Goal: Information Seeking & Learning: Learn about a topic

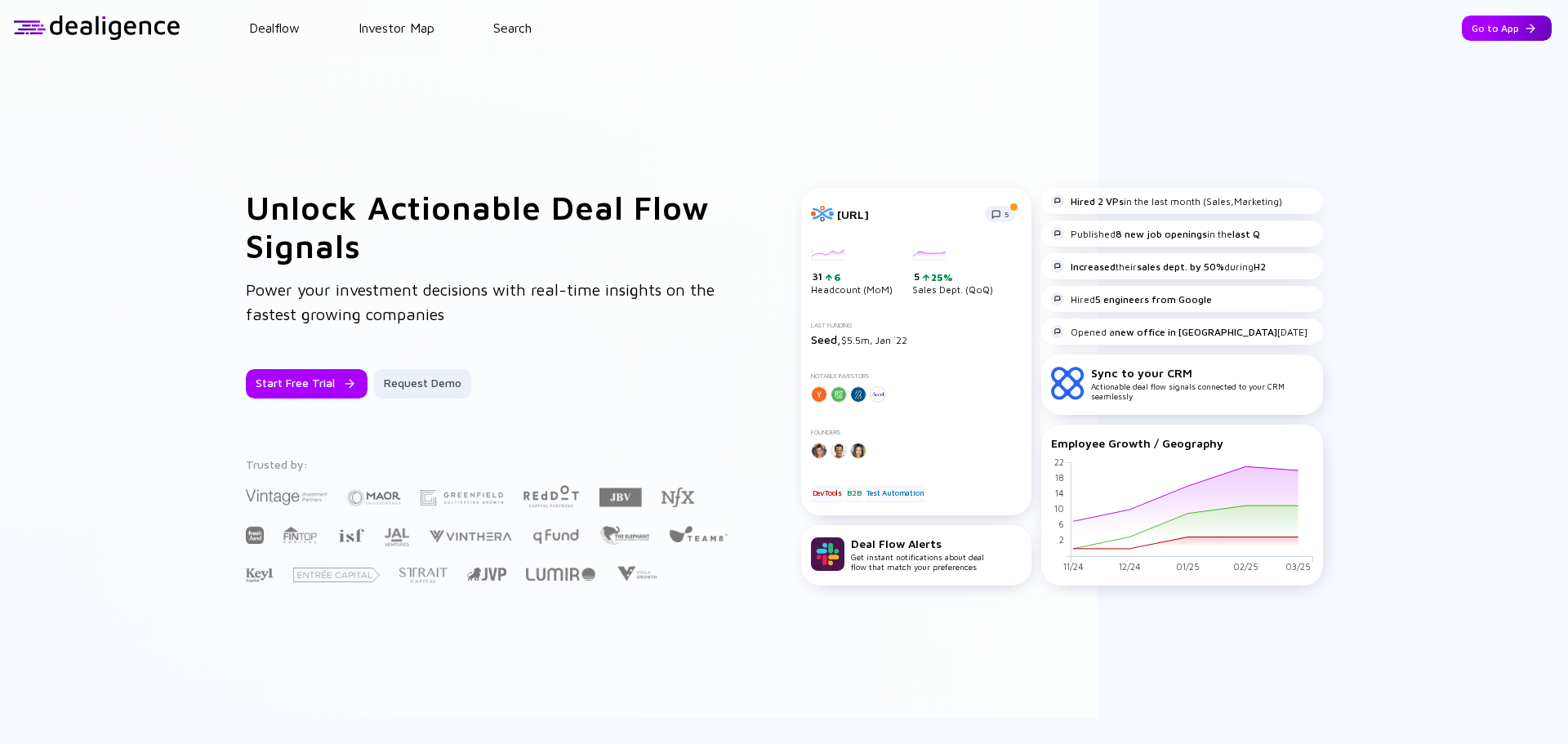
click at [1480, 28] on div "Go to App" at bounding box center [1507, 28] width 90 height 25
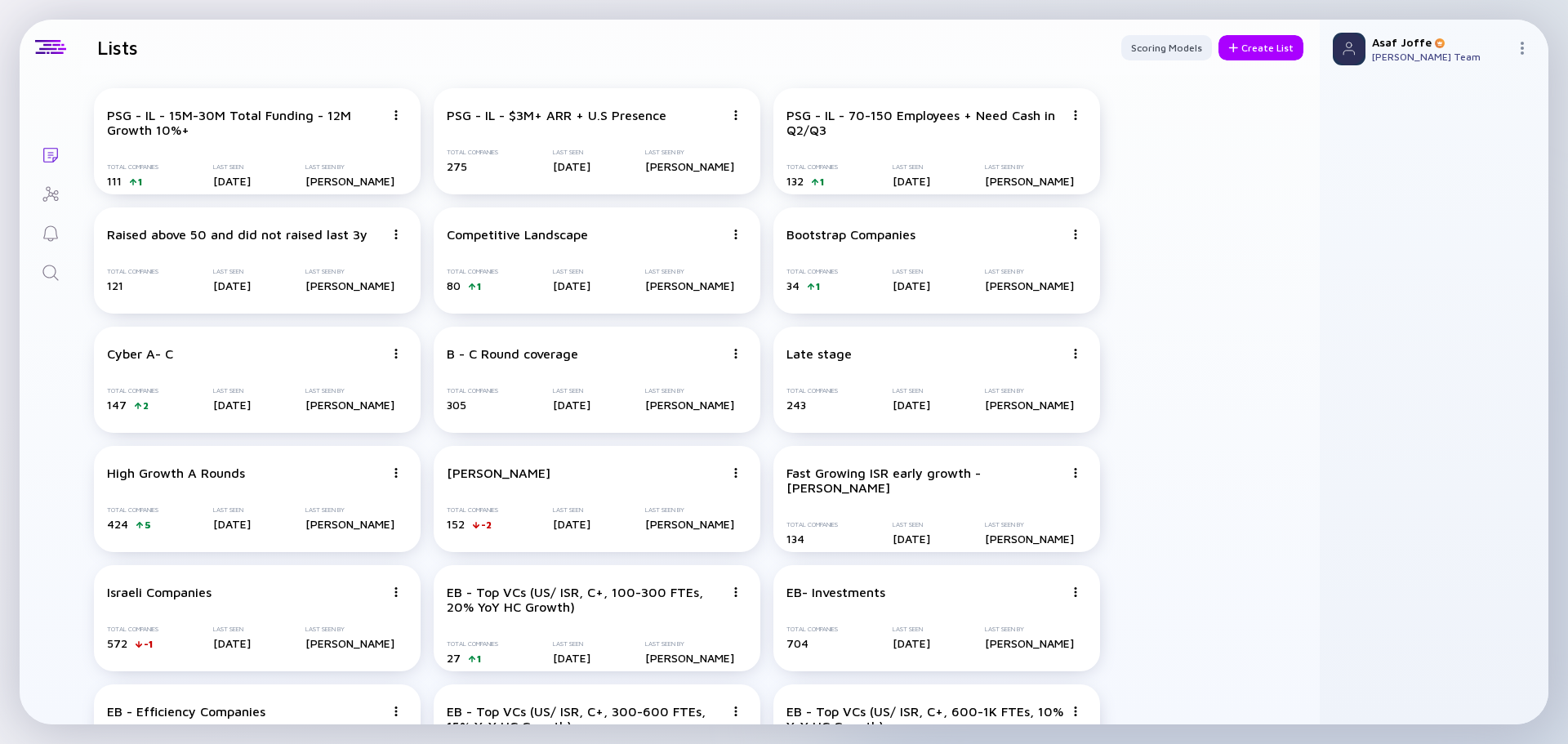
click at [66, 262] on link "Search" at bounding box center [50, 271] width 61 height 39
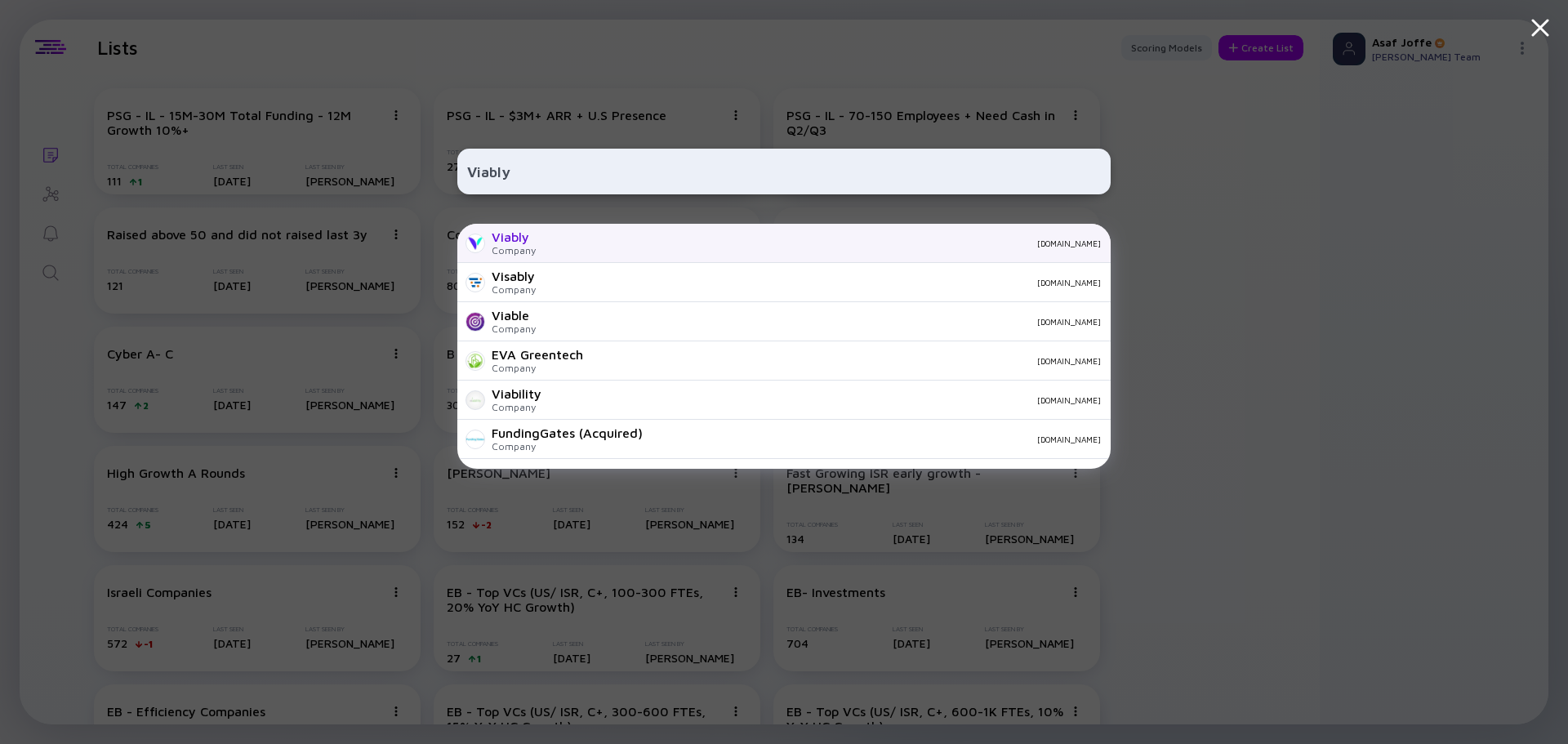
type input "Viably"
click at [626, 232] on div "Viably Company [DOMAIN_NAME]" at bounding box center [784, 244] width 654 height 39
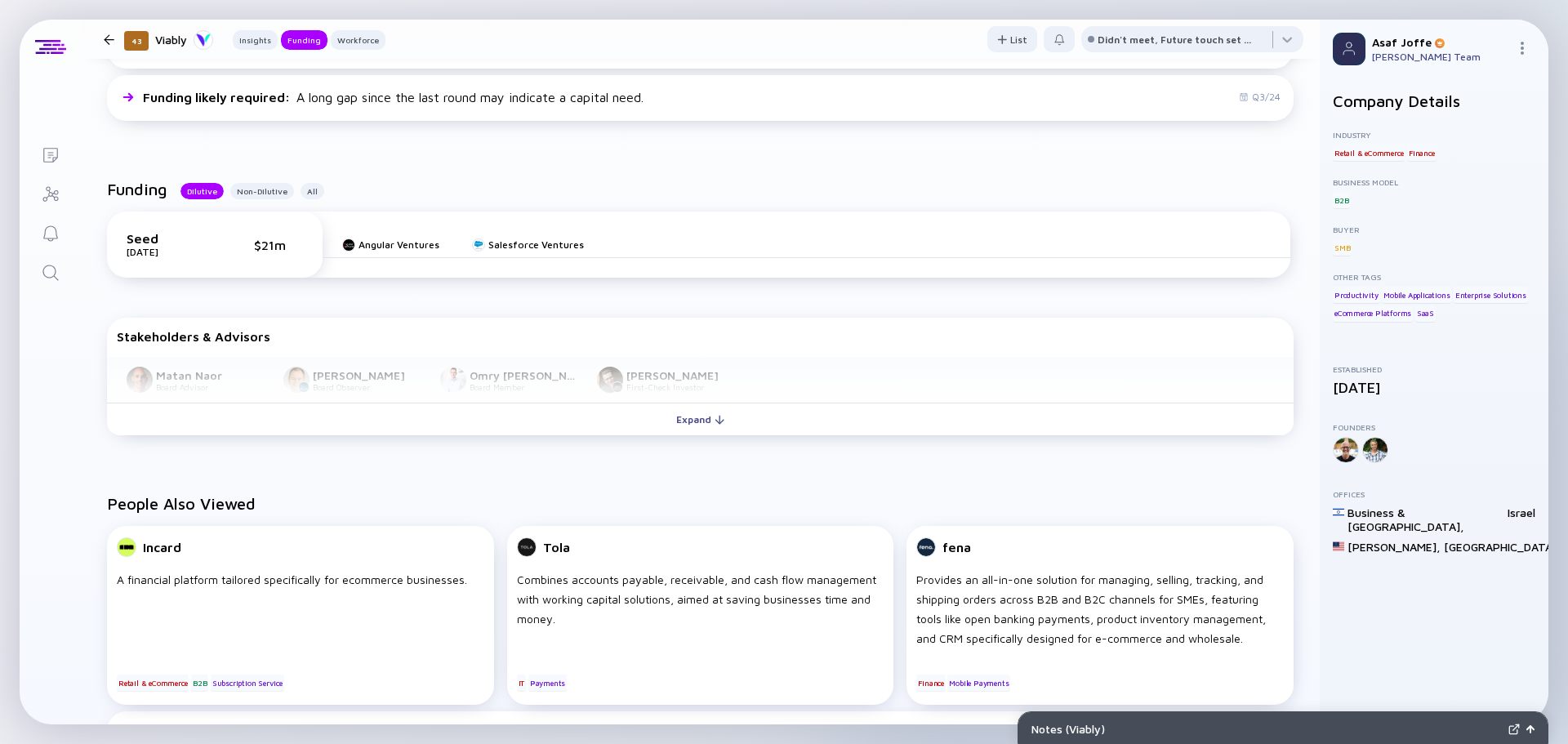
scroll to position [490, 0]
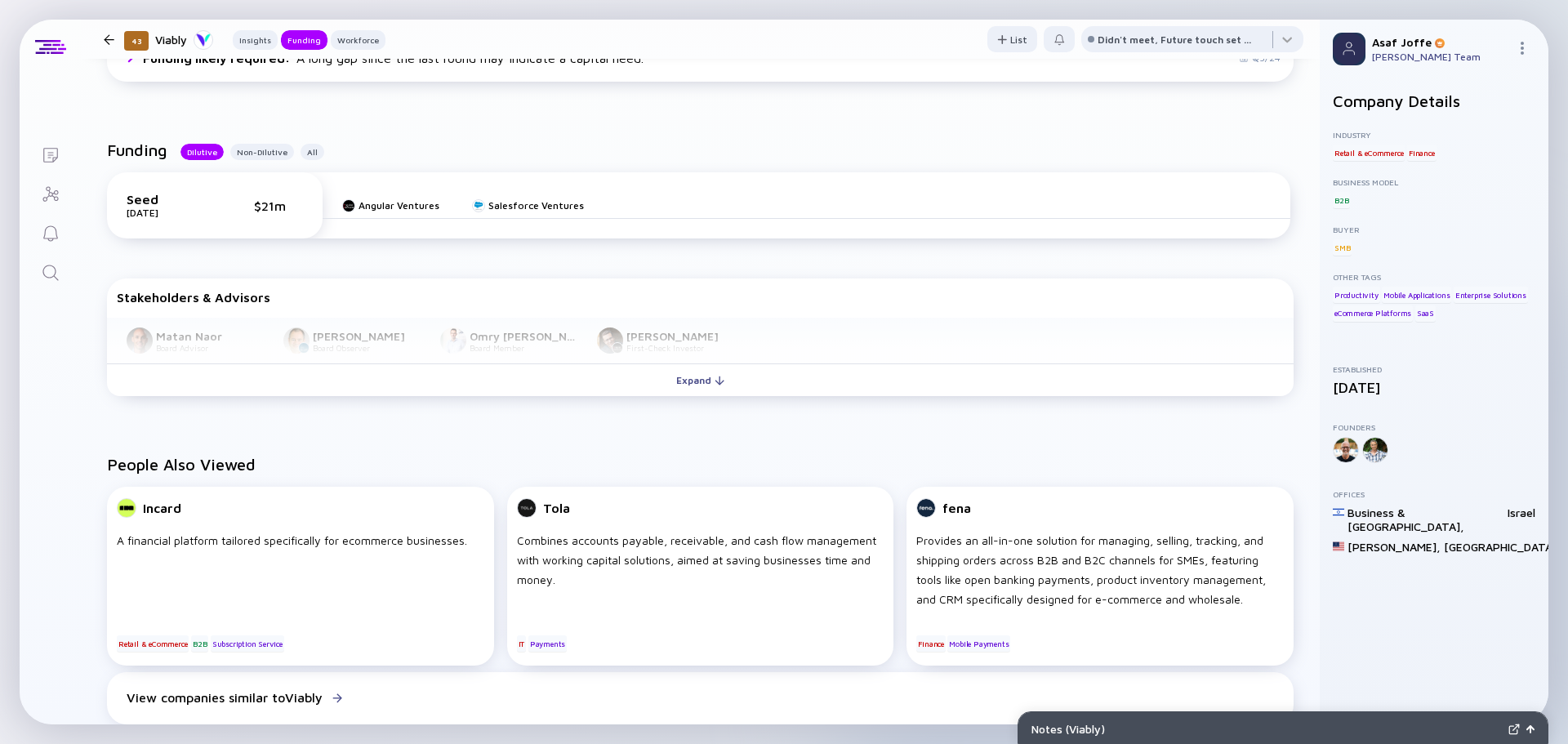
click at [702, 399] on div "Stakeholders & Advisors Matan Naor Board Advisor [PERSON_NAME] Board Observer O…" at bounding box center [700, 339] width 1187 height 124
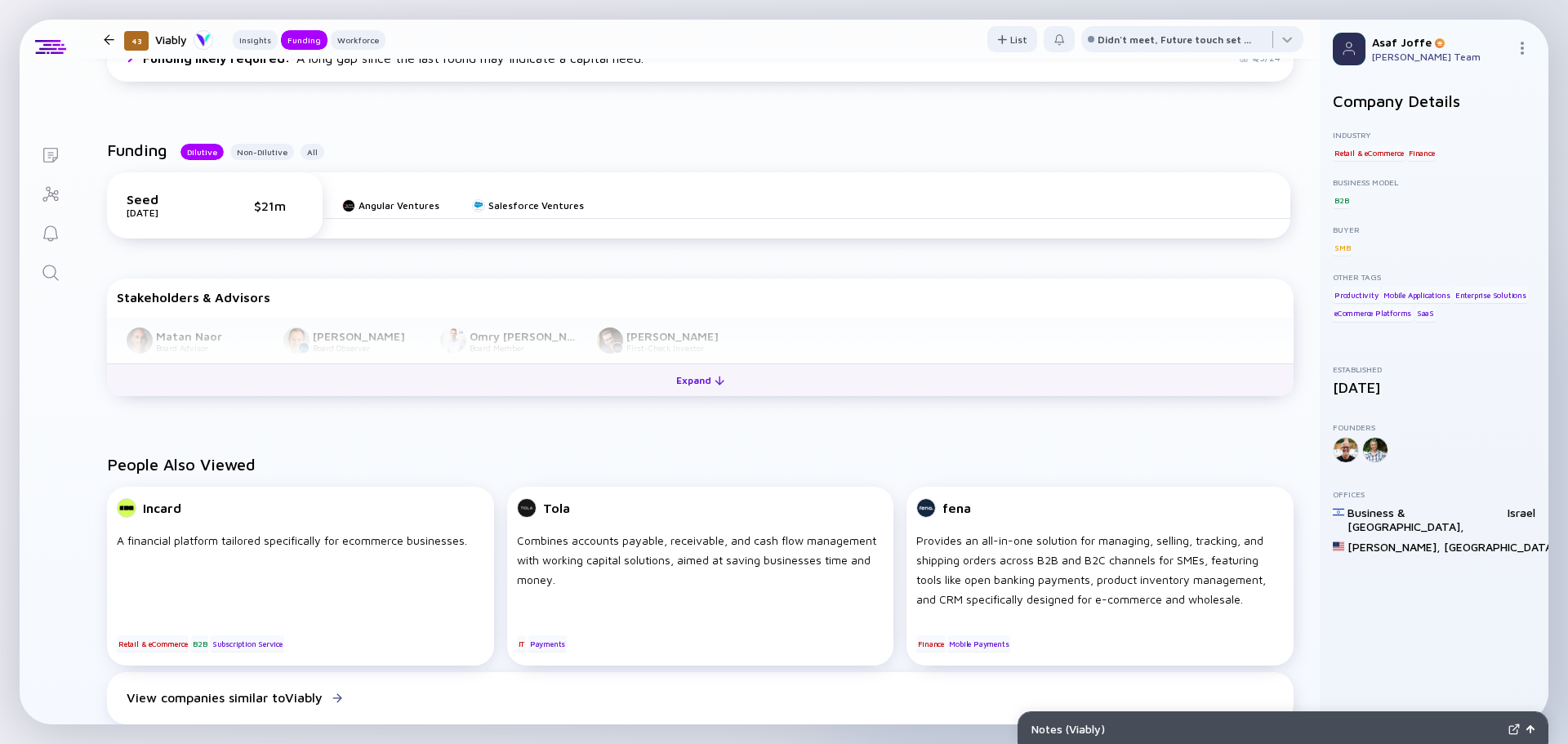
click at [700, 390] on div "Expand" at bounding box center [700, 379] width 68 height 25
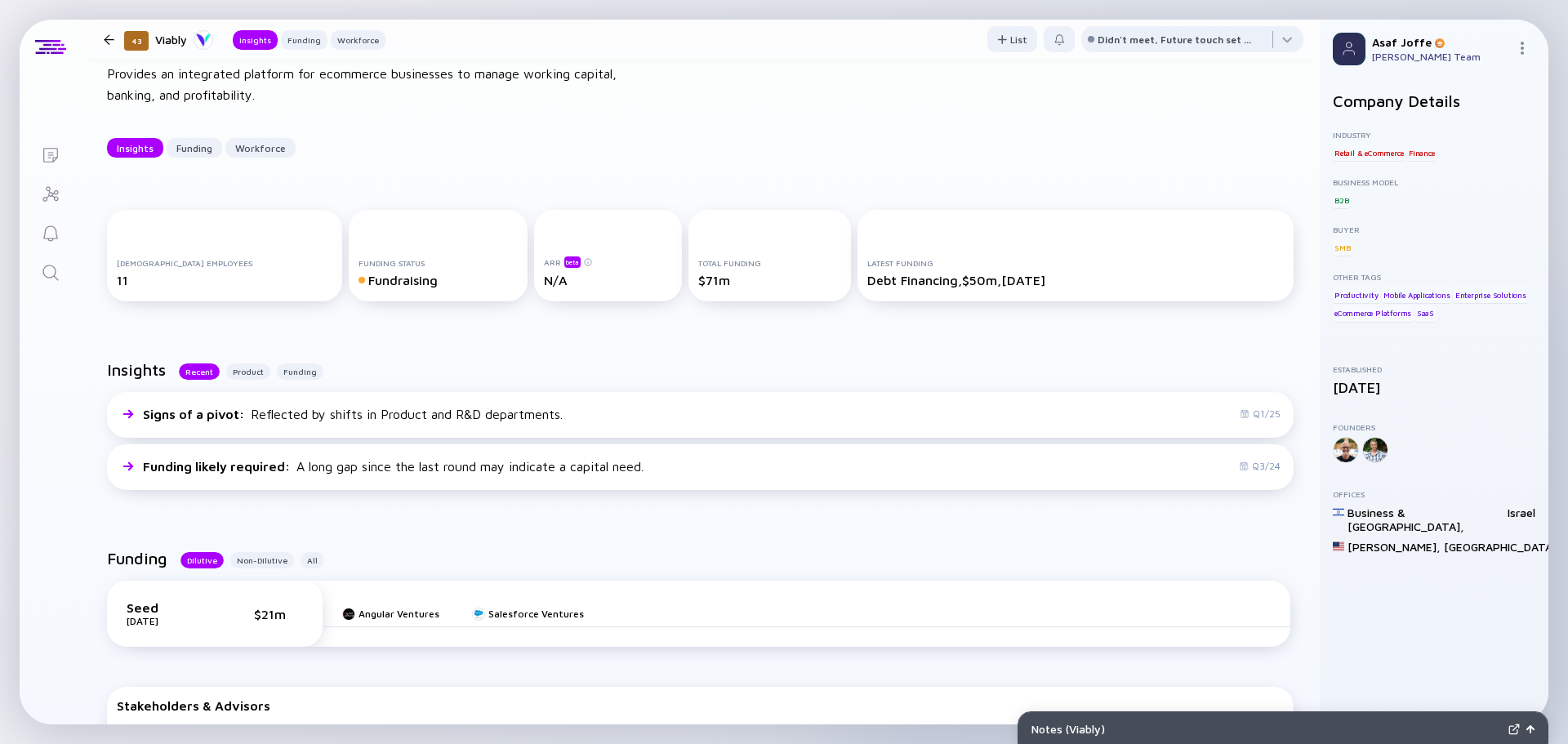
scroll to position [0, 0]
